Goal: Find specific fact: Find specific fact

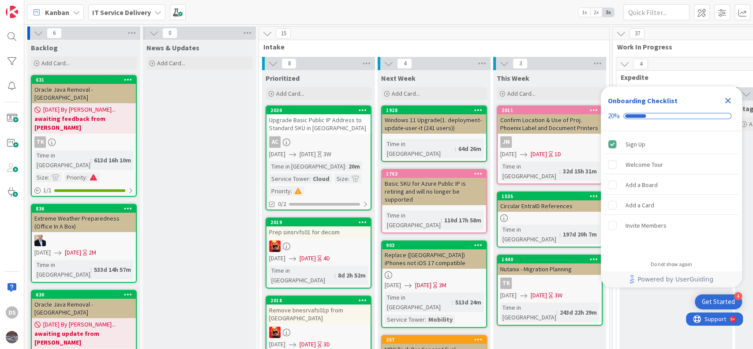
click at [728, 103] on icon "Close Checklist" at bounding box center [728, 100] width 11 height 11
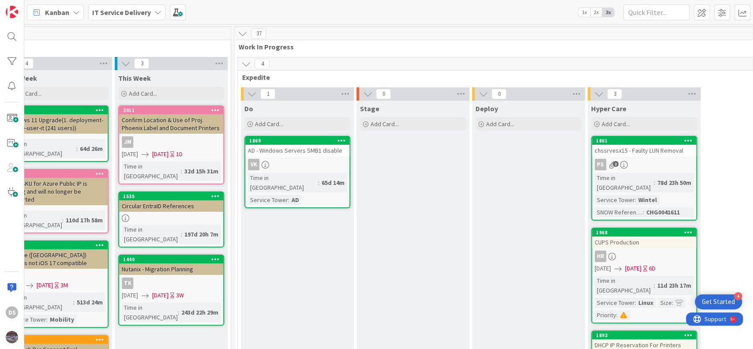
scroll to position [235, 379]
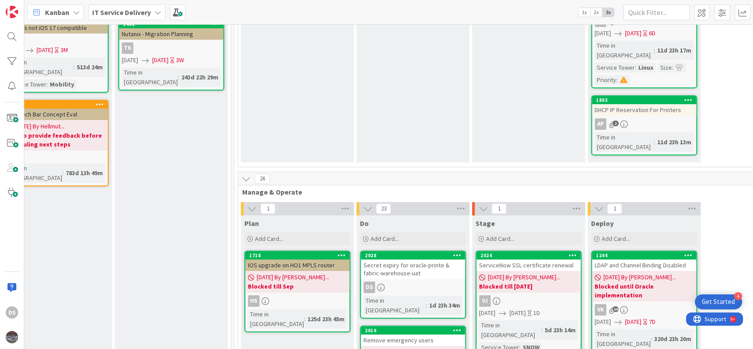
click at [386, 259] on div "Secret expiry for oracle-printe & fabric-warehouse-uat" at bounding box center [413, 268] width 104 height 19
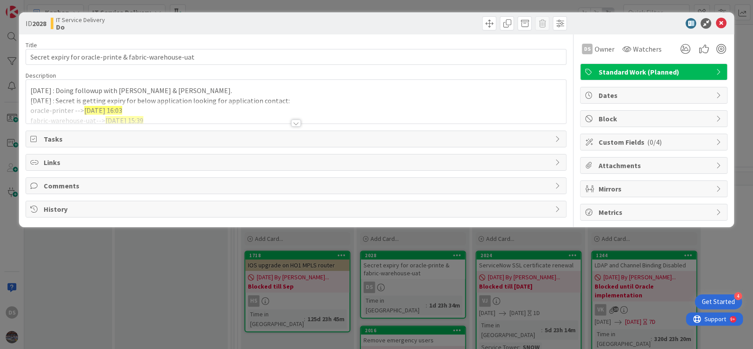
click at [32, 87] on div "9/9/2025 : Doing followup with Fred & Steve. 9/8/2025 : Secret is getting expir…" at bounding box center [296, 102] width 540 height 44
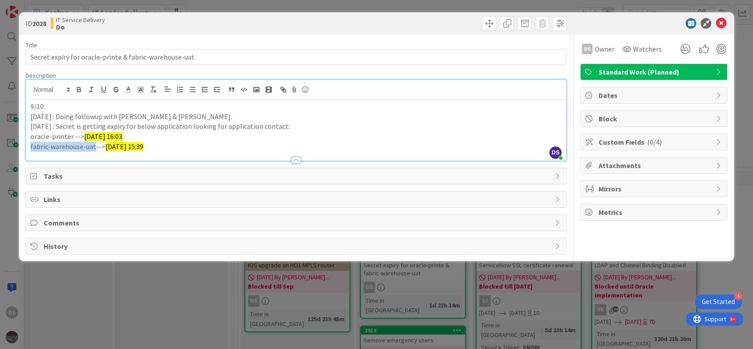
drag, startPoint x: 94, startPoint y: 145, endPoint x: 28, endPoint y: 147, distance: 65.8
click at [28, 147] on div "9/10: 9/9/2025 : Doing followup with Fred & Steve. 9/8/2025 : Secret is getting…" at bounding box center [296, 130] width 540 height 61
copy p "fabric-warehouse-uat"
click at [57, 106] on p "9/10:" at bounding box center [296, 106] width 532 height 10
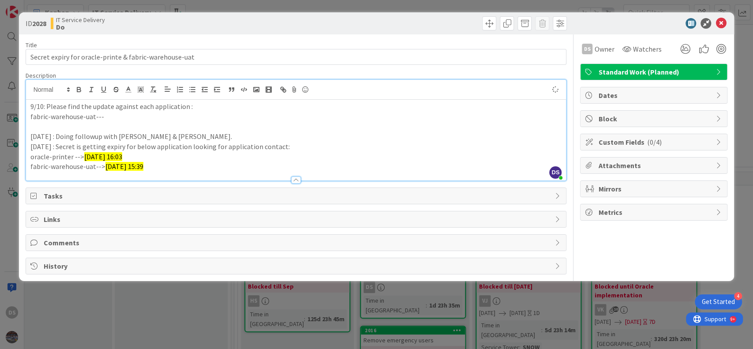
click at [102, 118] on p "fabric-warehouse-uat---" at bounding box center [296, 117] width 532 height 10
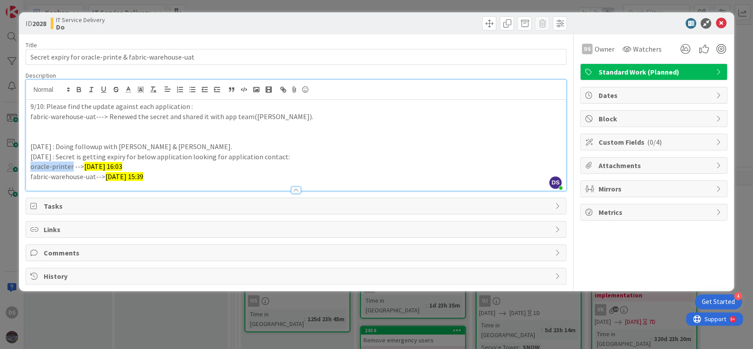
drag, startPoint x: 31, startPoint y: 171, endPoint x: 70, endPoint y: 166, distance: 39.5
click at [70, 166] on p "oracle-printer --> 9/25/2025 16:03" at bounding box center [296, 166] width 532 height 10
copy p "oracle-printer"
click at [62, 128] on p at bounding box center [296, 126] width 532 height 10
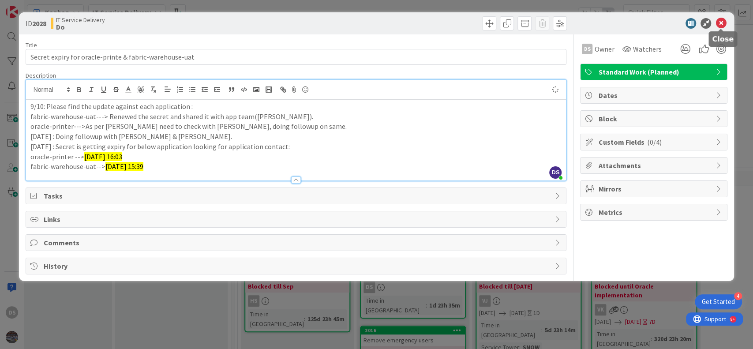
click at [721, 19] on icon at bounding box center [721, 23] width 11 height 11
